Goal: Task Accomplishment & Management: Manage account settings

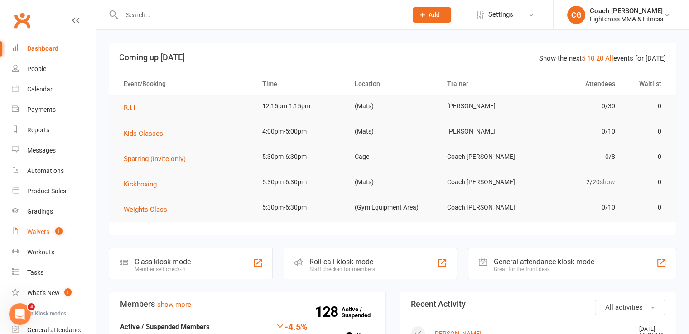
click at [40, 232] on div "Waivers" at bounding box center [38, 231] width 22 height 7
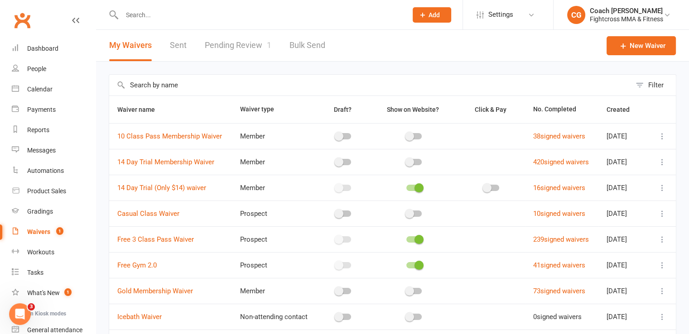
click at [240, 47] on link "Pending Review 1" at bounding box center [238, 45] width 67 height 31
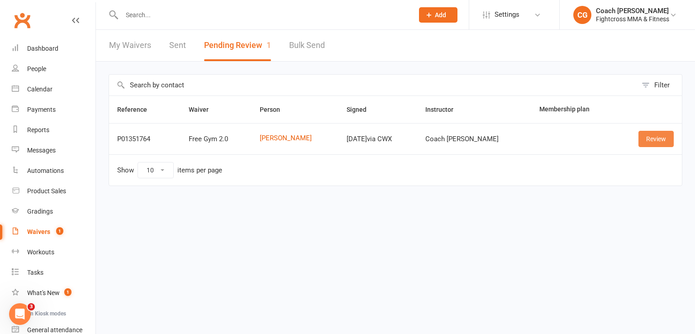
click at [656, 140] on link "Review" at bounding box center [656, 139] width 35 height 16
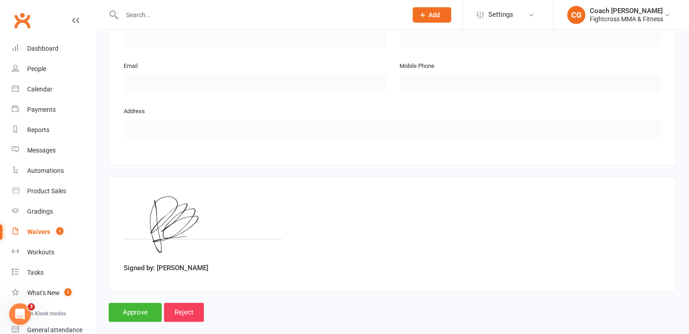
scroll to position [481, 0]
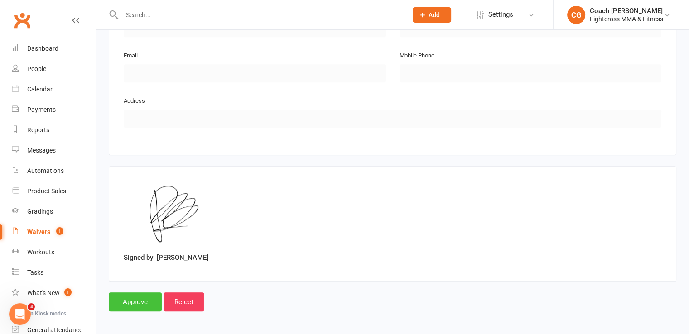
click at [144, 299] on input "Approve" at bounding box center [135, 301] width 53 height 19
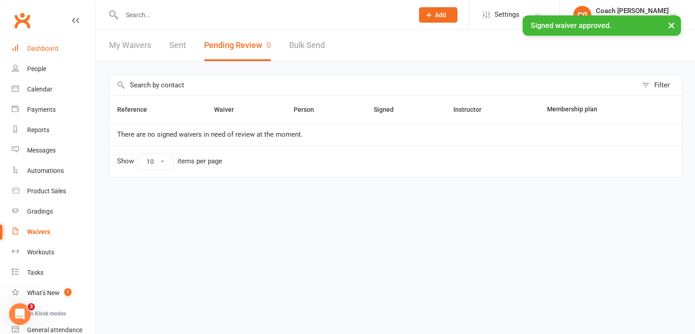
click at [51, 43] on link "Dashboard" at bounding box center [54, 48] width 84 height 20
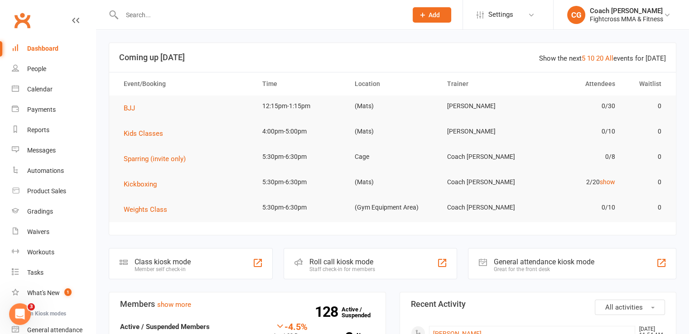
click at [311, 13] on input "text" at bounding box center [260, 15] width 282 height 13
